Goal: Find specific page/section: Find specific page/section

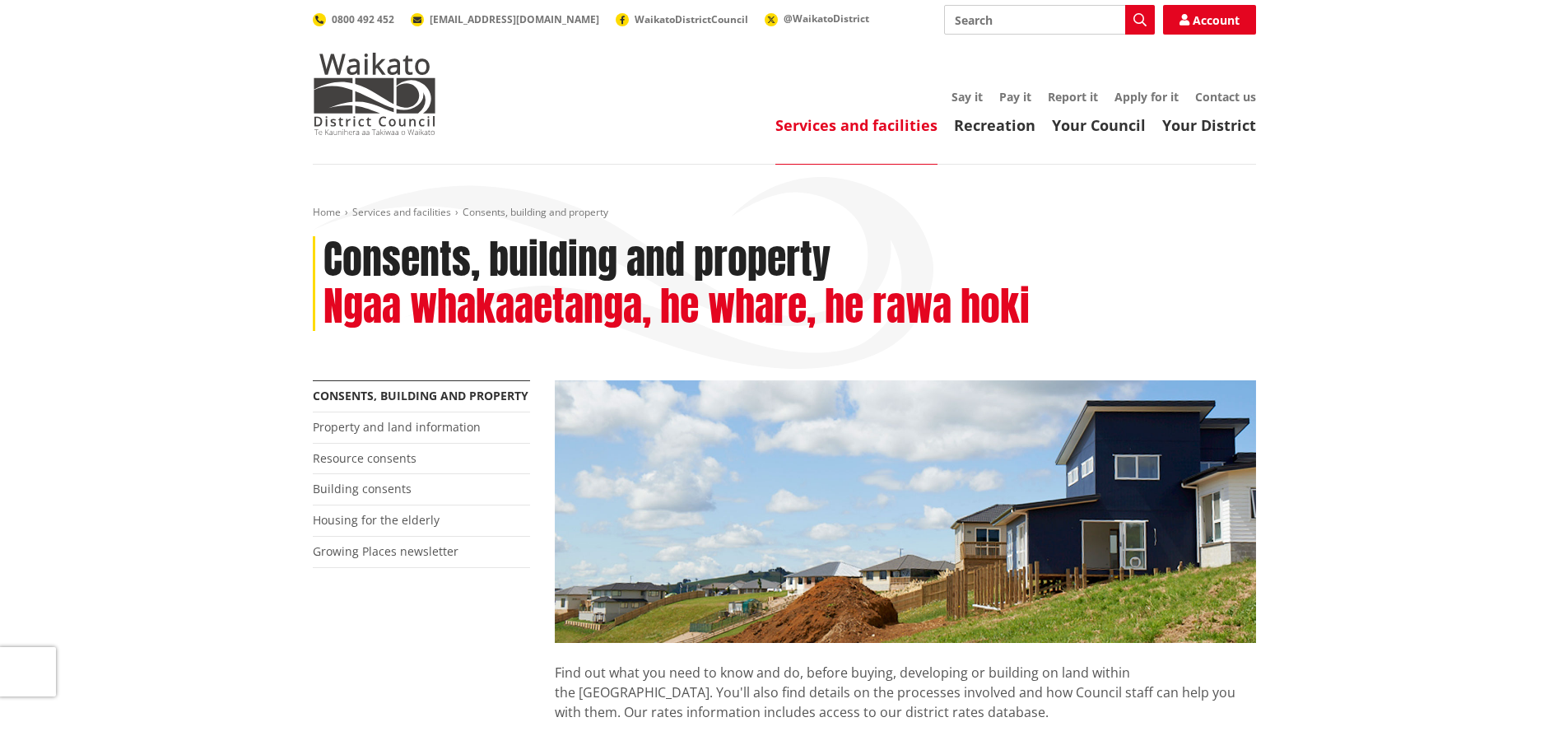
click at [986, 24] on input "Search" at bounding box center [1049, 19] width 211 height 30
type input "gis"
click at [368, 414] on li "Property and land information" at bounding box center [421, 428] width 217 height 32
click at [368, 420] on link "Property and land information" at bounding box center [396, 427] width 168 height 15
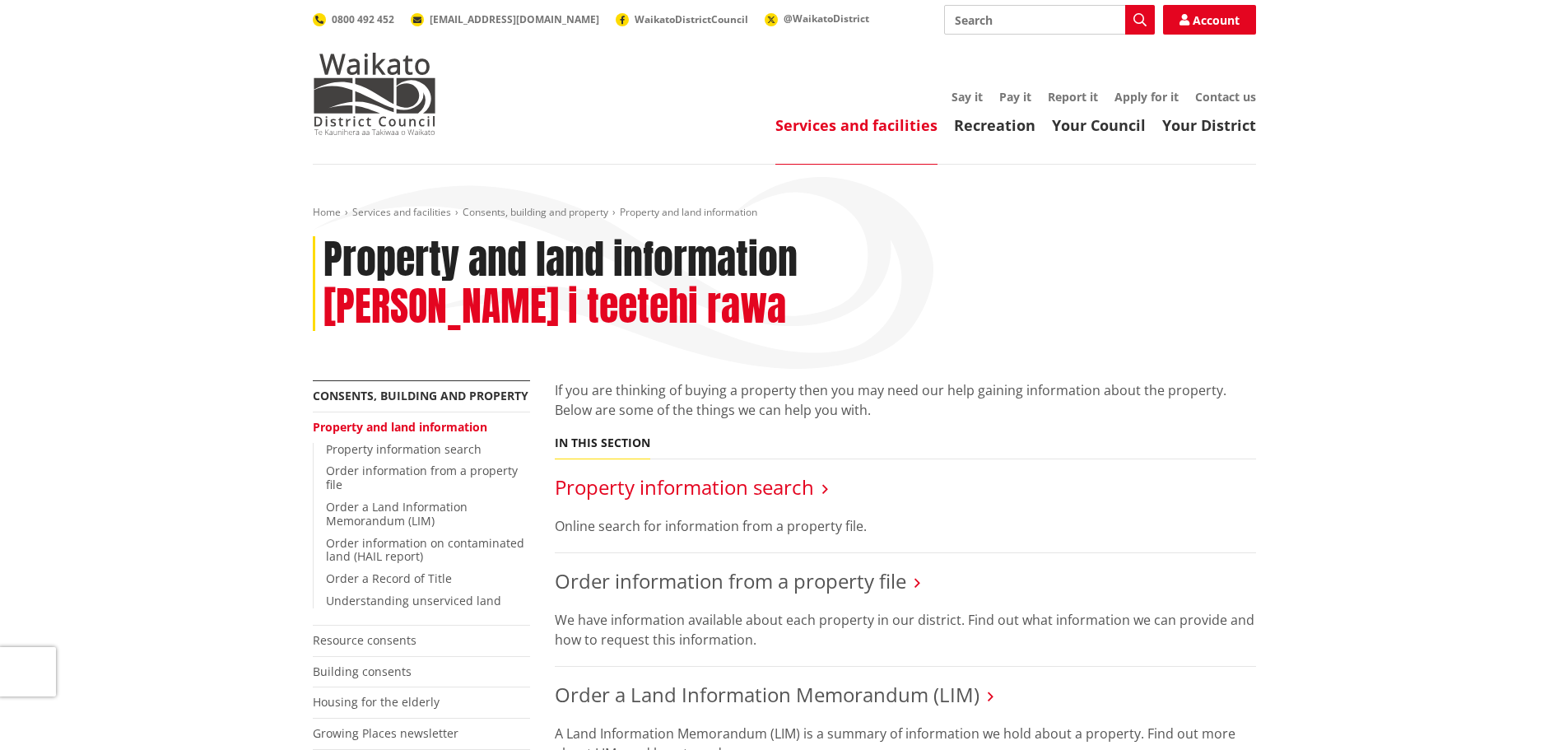
click at [736, 474] on link "Property information search" at bounding box center [685, 487] width 259 height 27
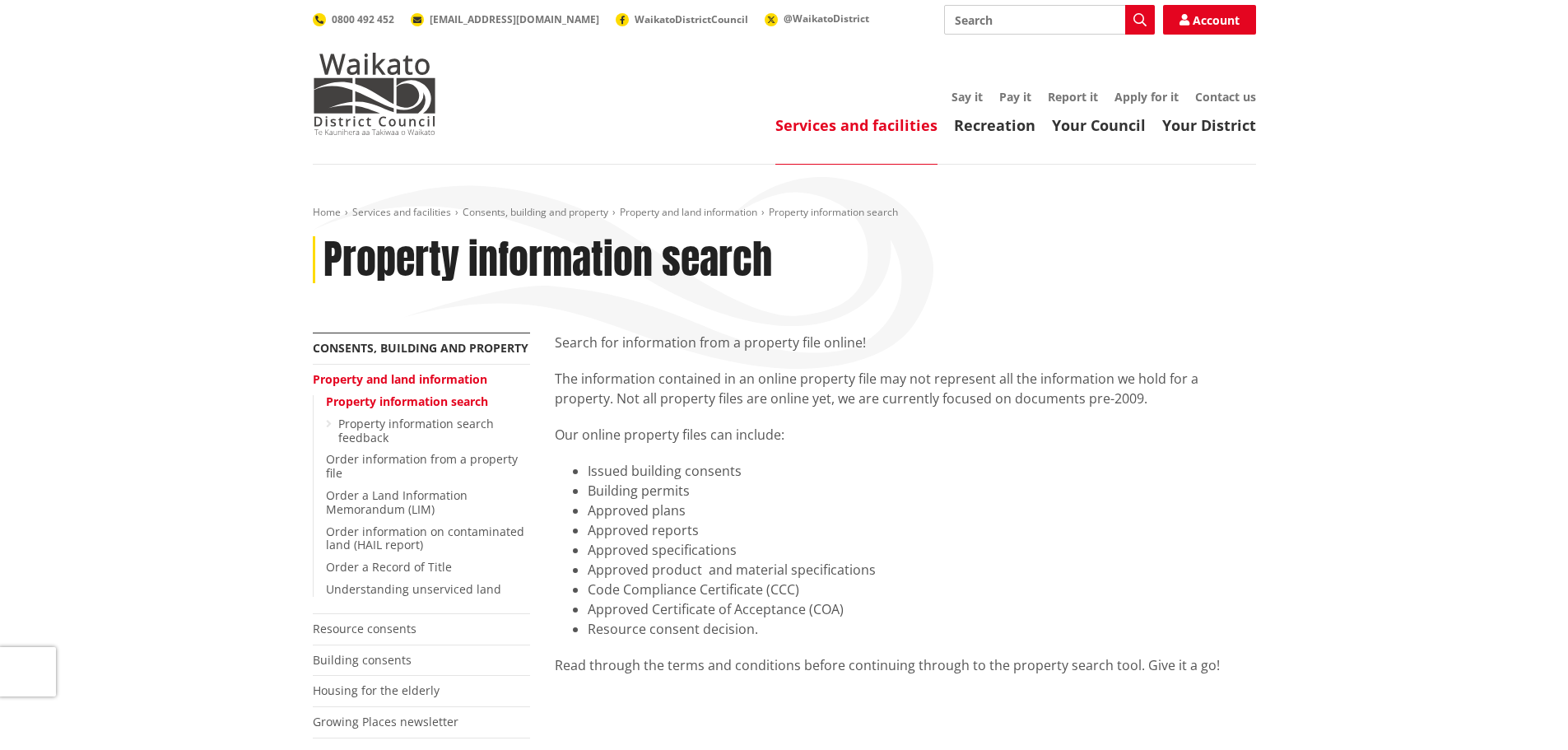
click at [1005, 12] on input "Search" at bounding box center [1049, 19] width 211 height 30
